Goal: Check status: Check status

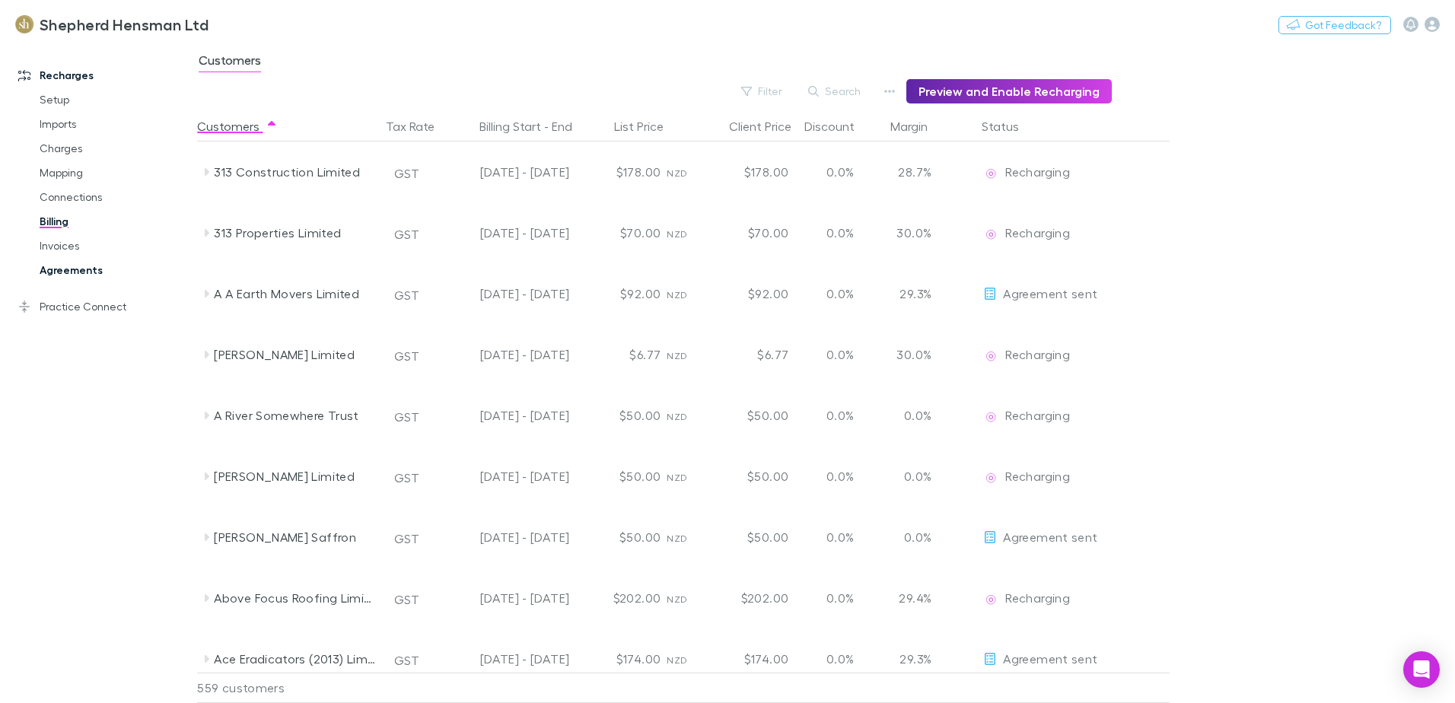
click at [62, 268] on link "Agreements" at bounding box center [114, 270] width 181 height 24
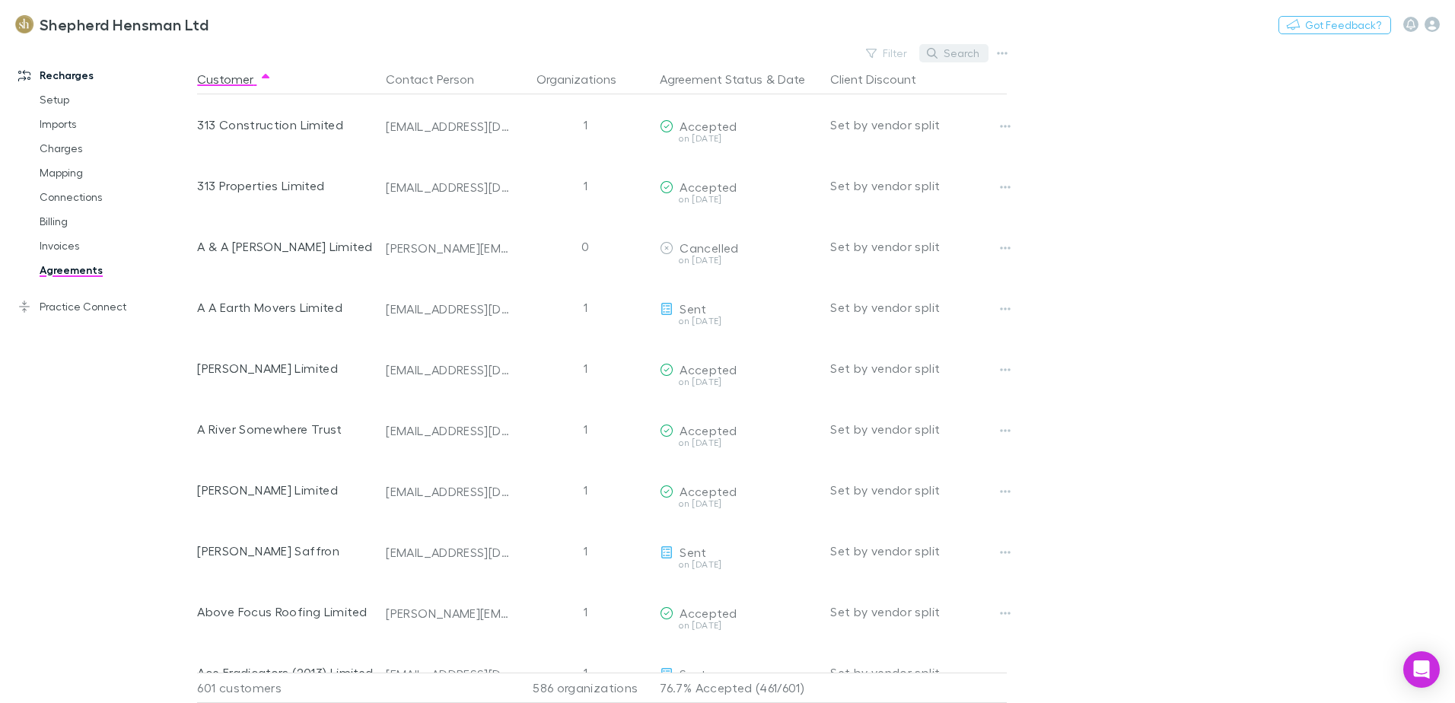
click at [952, 56] on button "Search" at bounding box center [953, 53] width 69 height 18
type input "*"
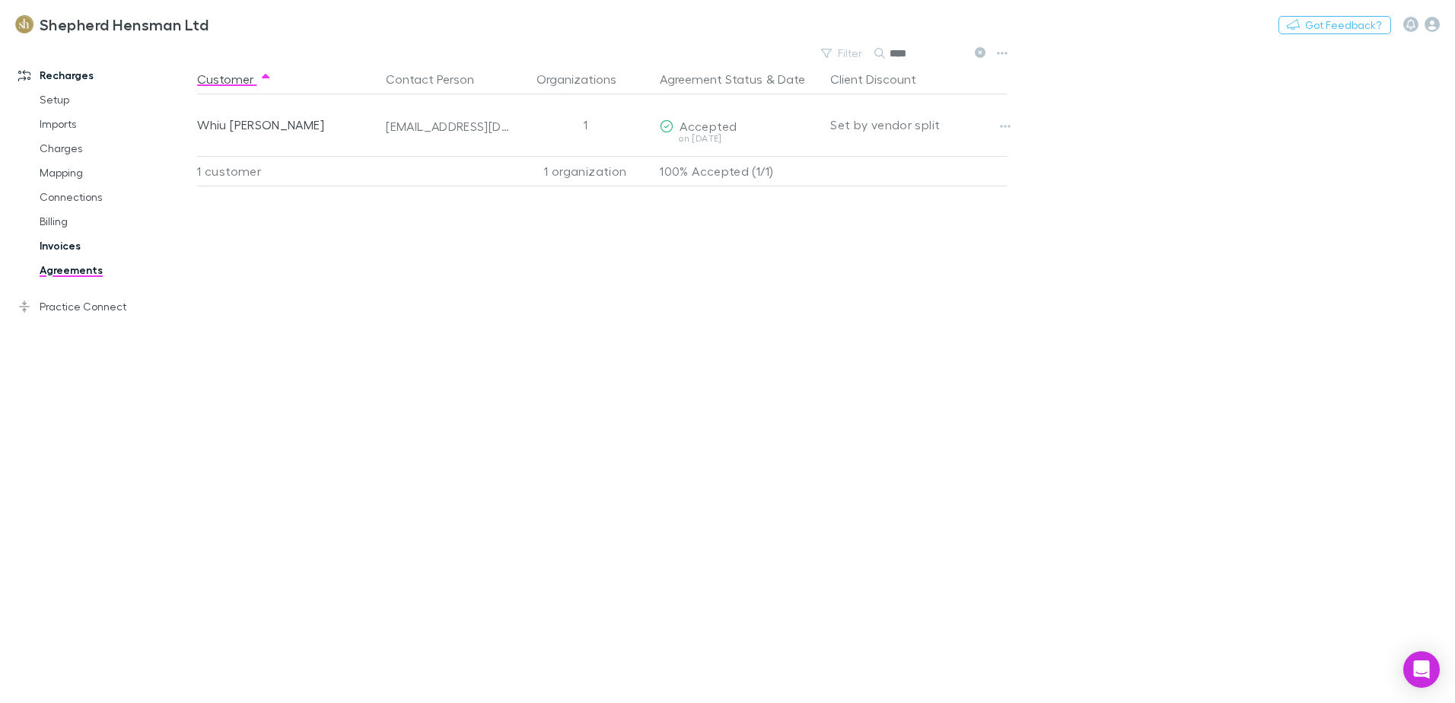
type input "****"
click at [61, 241] on link "Invoices" at bounding box center [114, 246] width 181 height 24
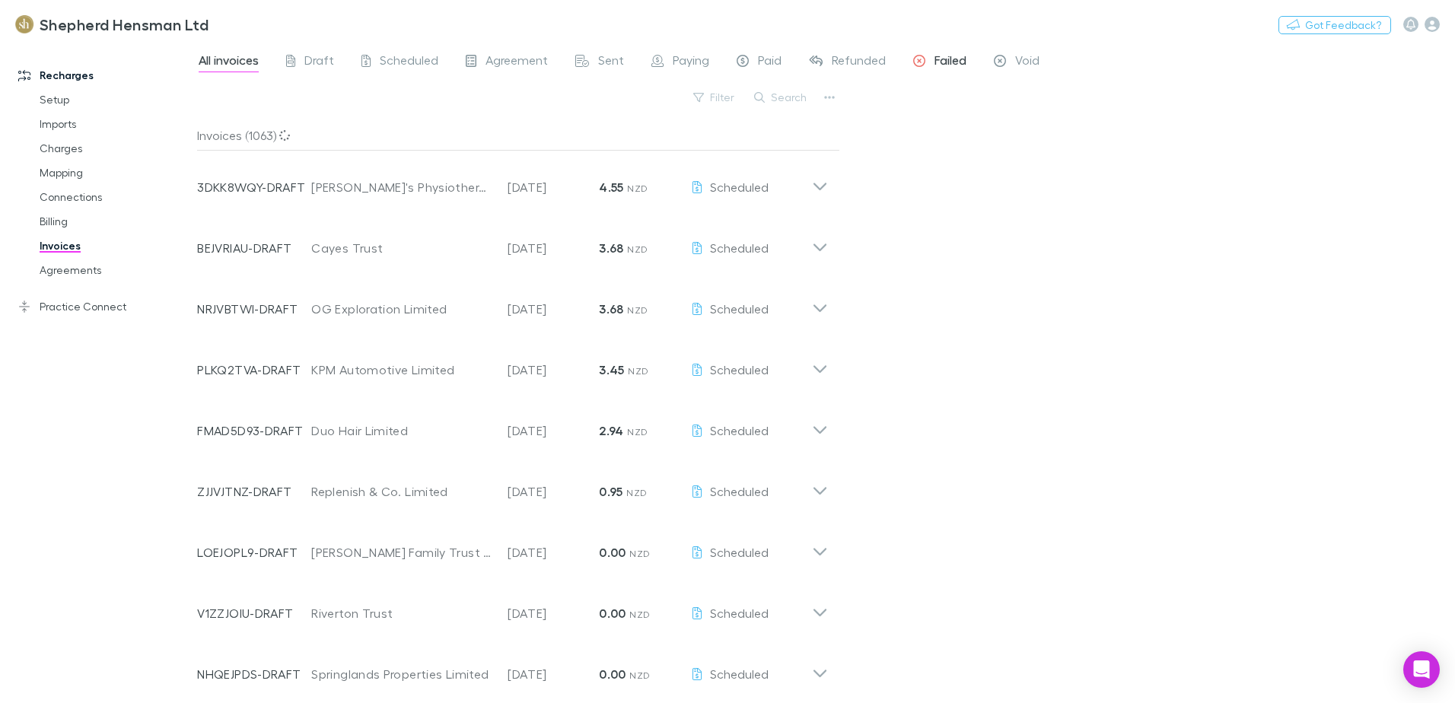
click at [947, 62] on span "Failed" at bounding box center [950, 63] width 32 height 20
